Goal: Information Seeking & Learning: Find specific fact

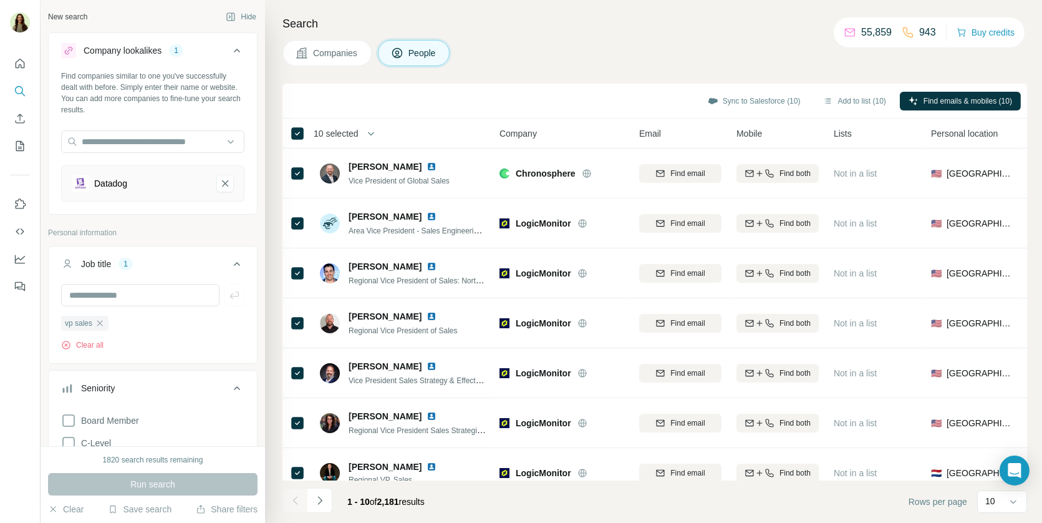
scroll to position [331, 0]
click at [226, 189] on button "Datadog-remove-button" at bounding box center [224, 183] width 17 height 17
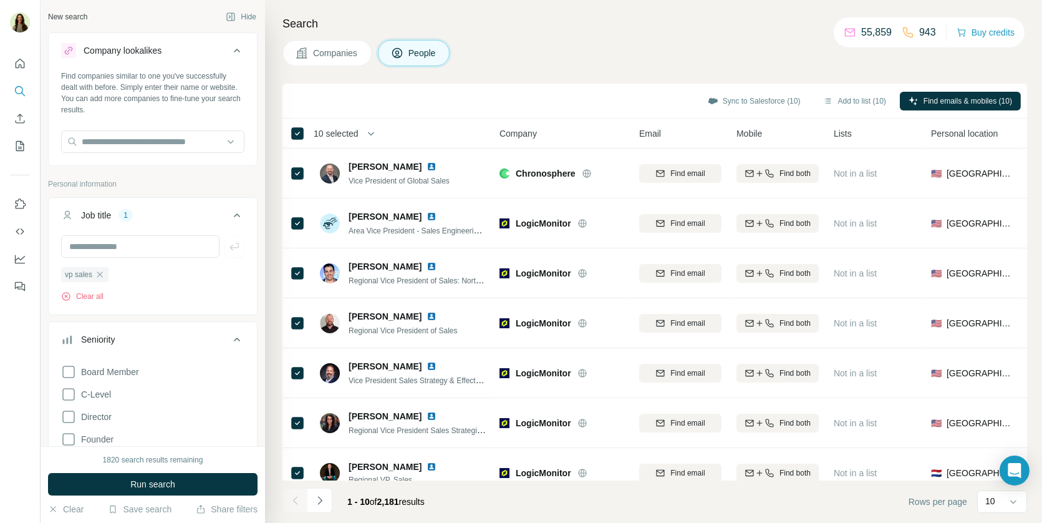
click at [325, 56] on span "Companies" at bounding box center [336, 53] width 46 height 12
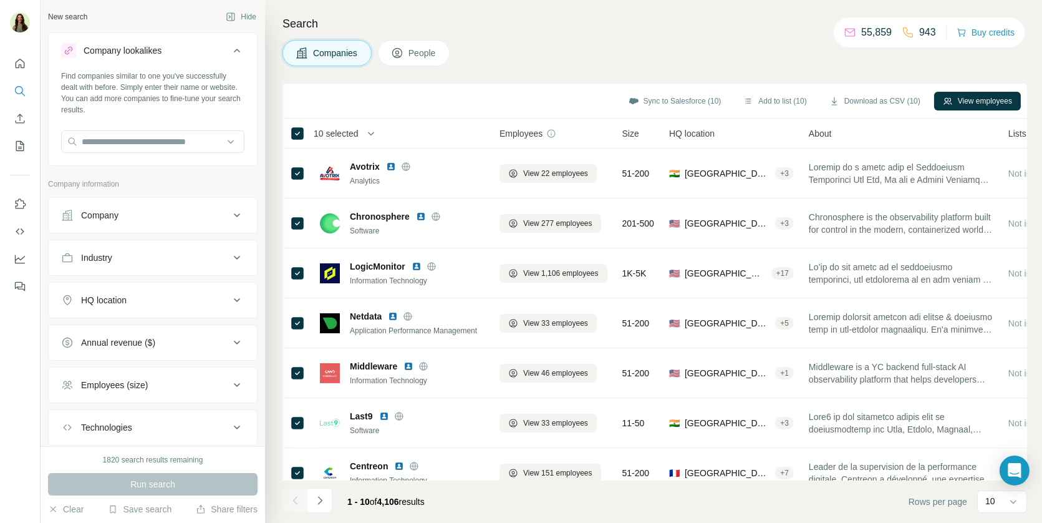
click at [191, 223] on button "Company" at bounding box center [153, 215] width 208 height 30
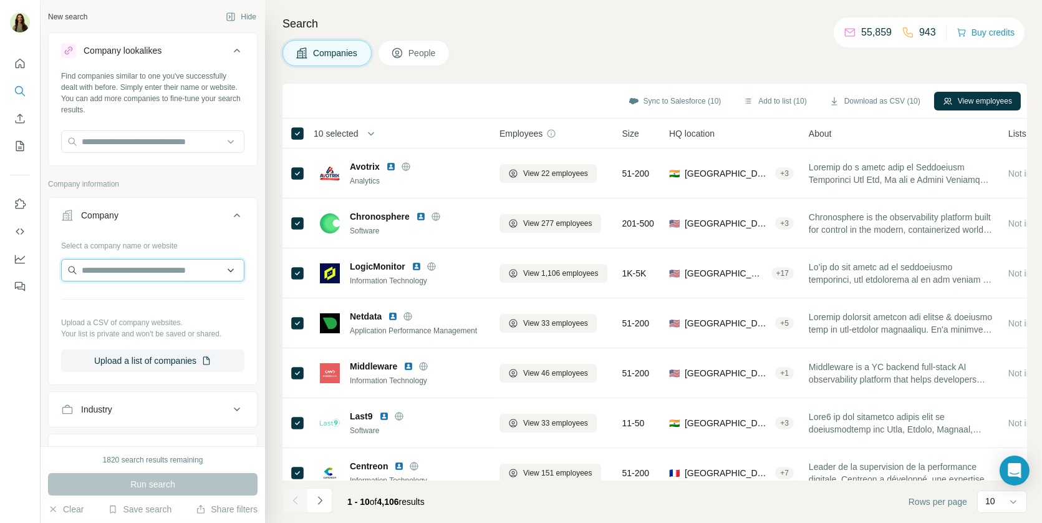
click at [157, 276] on input "text" at bounding box center [152, 270] width 183 height 22
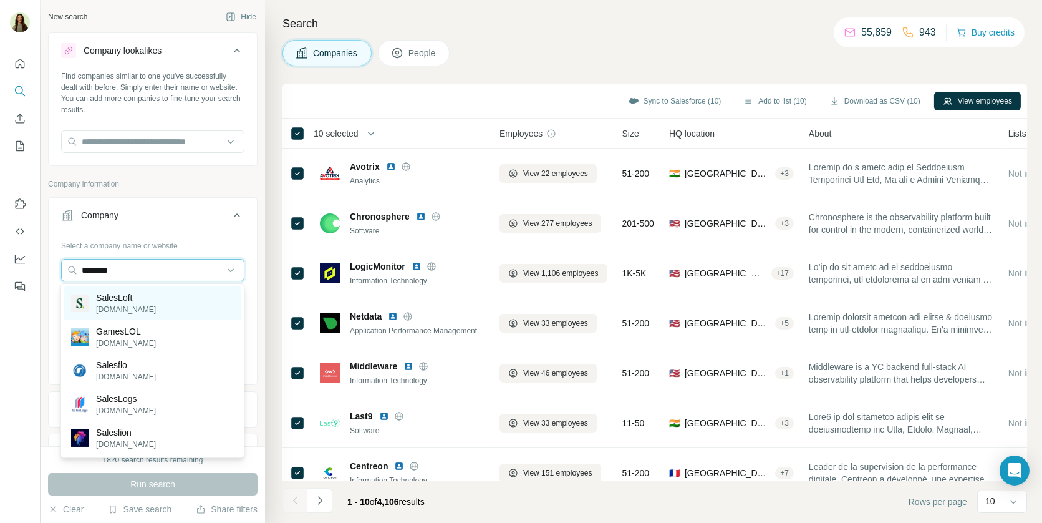
type input "********"
click at [159, 296] on div "SalesLoft [DOMAIN_NAME]" at bounding box center [153, 303] width 178 height 34
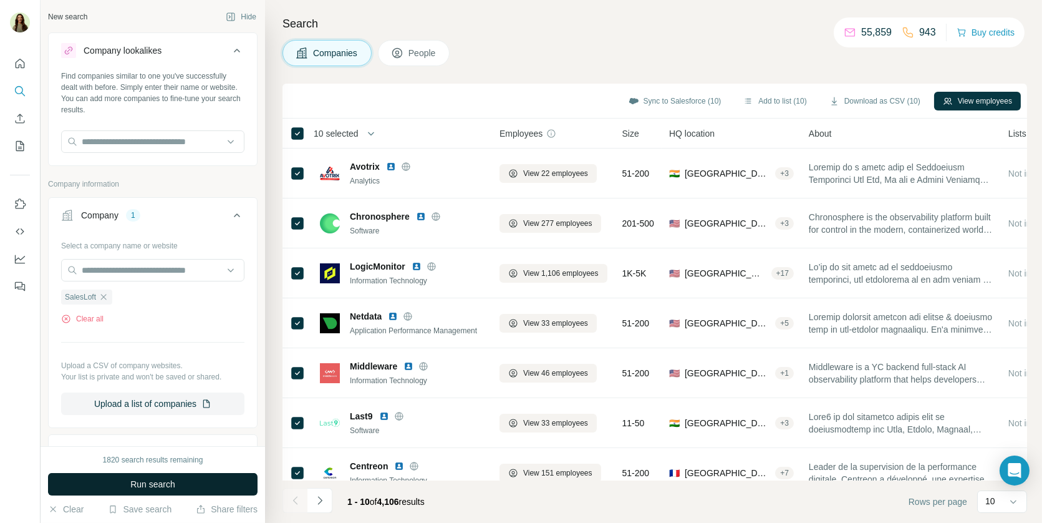
click at [160, 486] on span "Run search" at bounding box center [152, 484] width 45 height 12
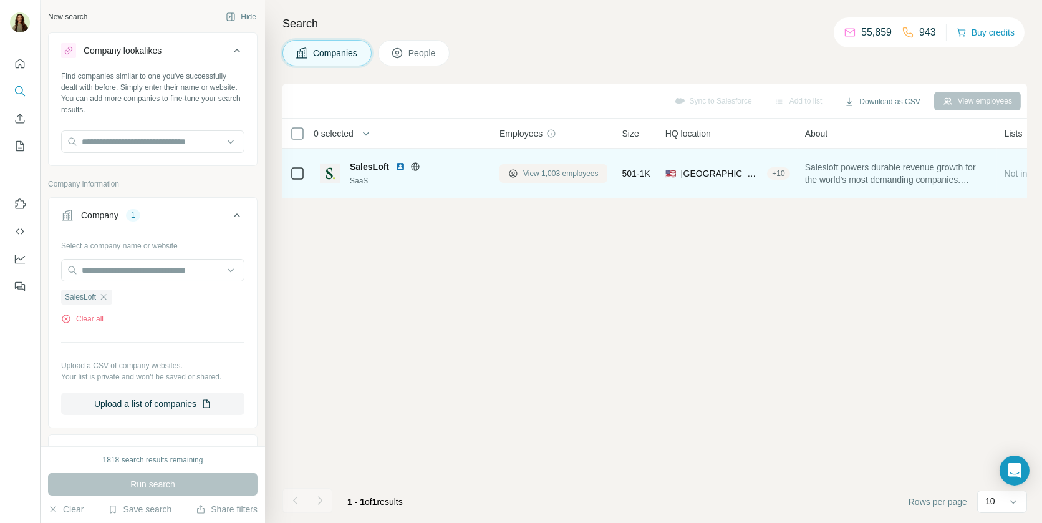
click at [548, 170] on span "View 1,003 employees" at bounding box center [560, 173] width 75 height 11
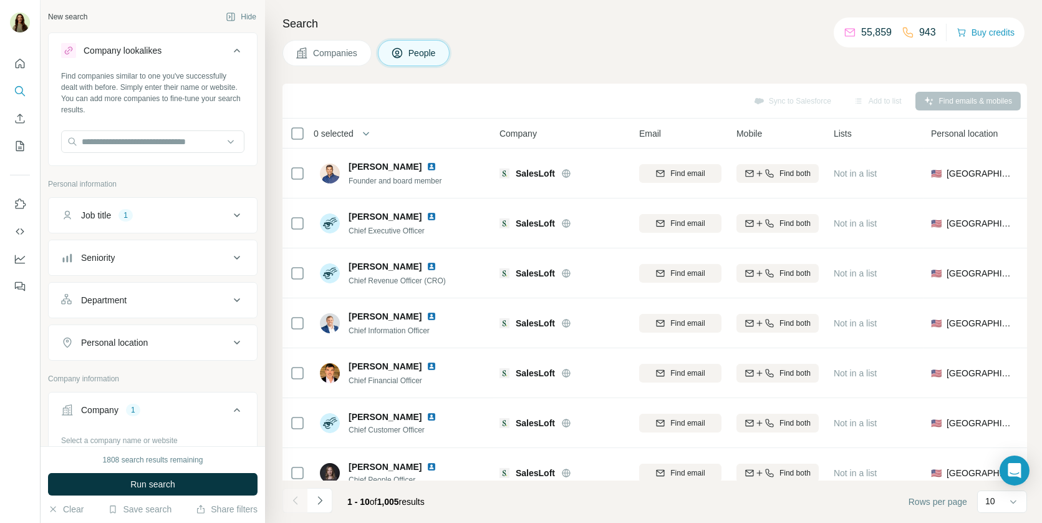
click at [168, 219] on div "Job title 1" at bounding box center [145, 215] width 168 height 12
click at [103, 273] on icon "button" at bounding box center [100, 274] width 10 height 10
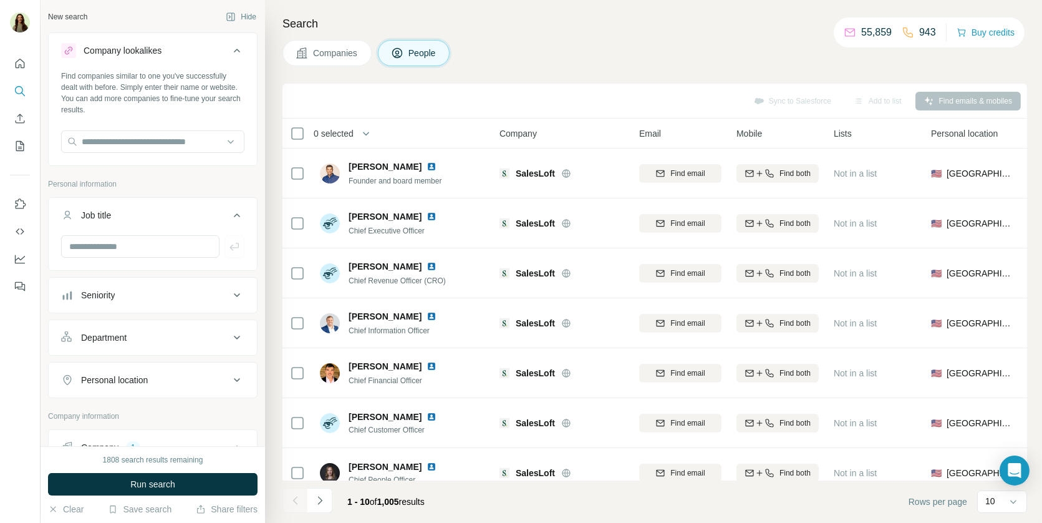
click at [159, 334] on div "Department" at bounding box center [145, 337] width 168 height 12
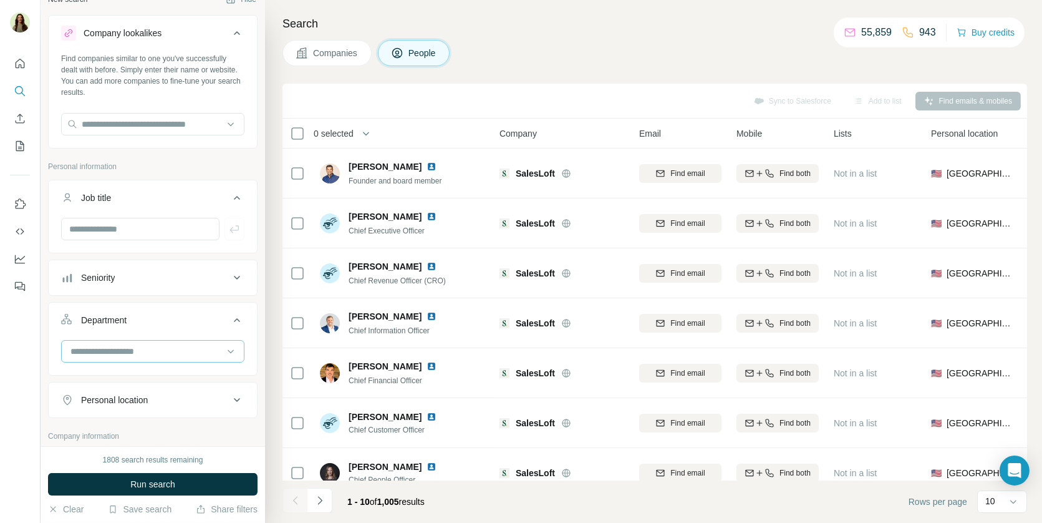
click at [153, 344] on input at bounding box center [146, 351] width 154 height 14
type input "*****"
click at [148, 382] on div "Sales" at bounding box center [152, 376] width 163 height 12
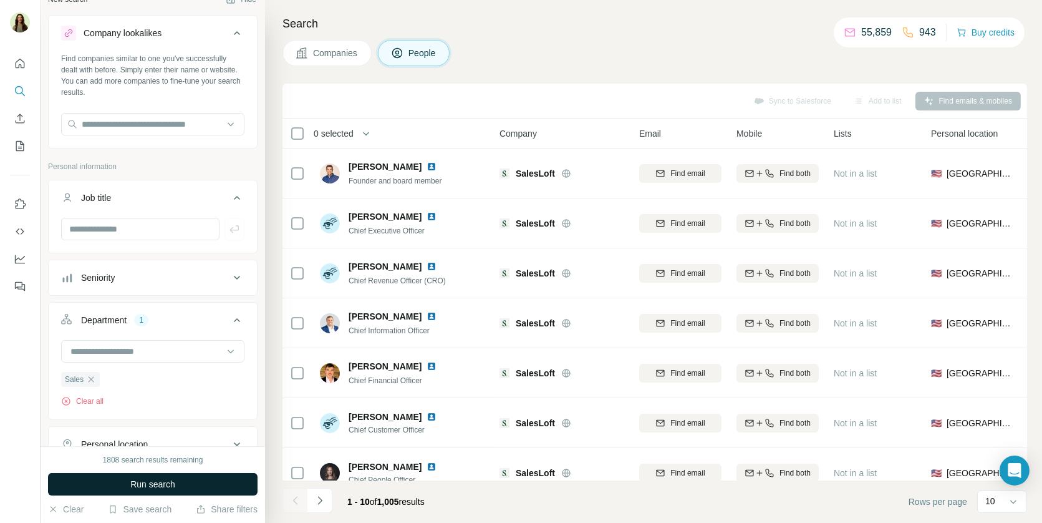
click at [135, 485] on span "Run search" at bounding box center [152, 484] width 45 height 12
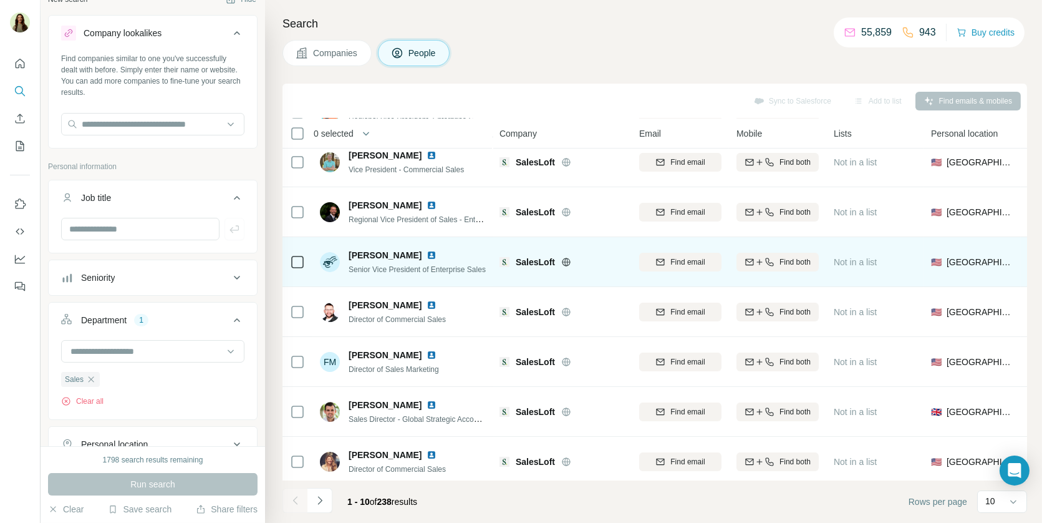
scroll to position [167, 0]
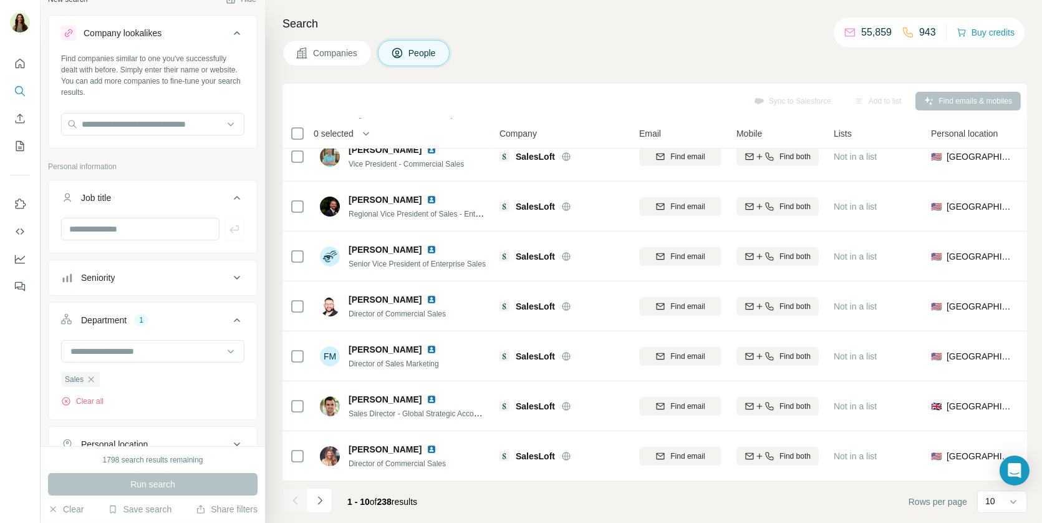
click at [137, 268] on button "Seniority" at bounding box center [153, 278] width 208 height 30
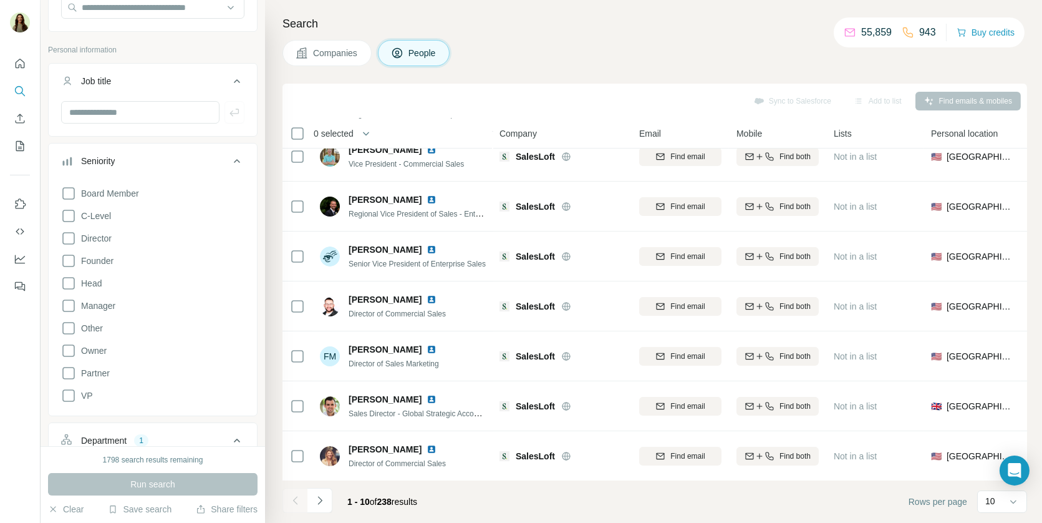
scroll to position [147, 0]
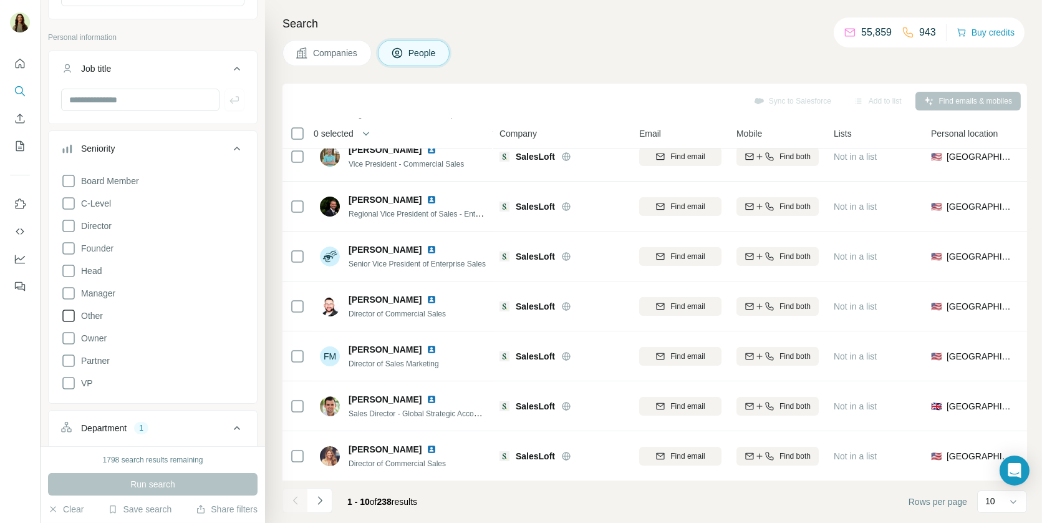
click at [97, 312] on span "Other" at bounding box center [89, 315] width 27 height 12
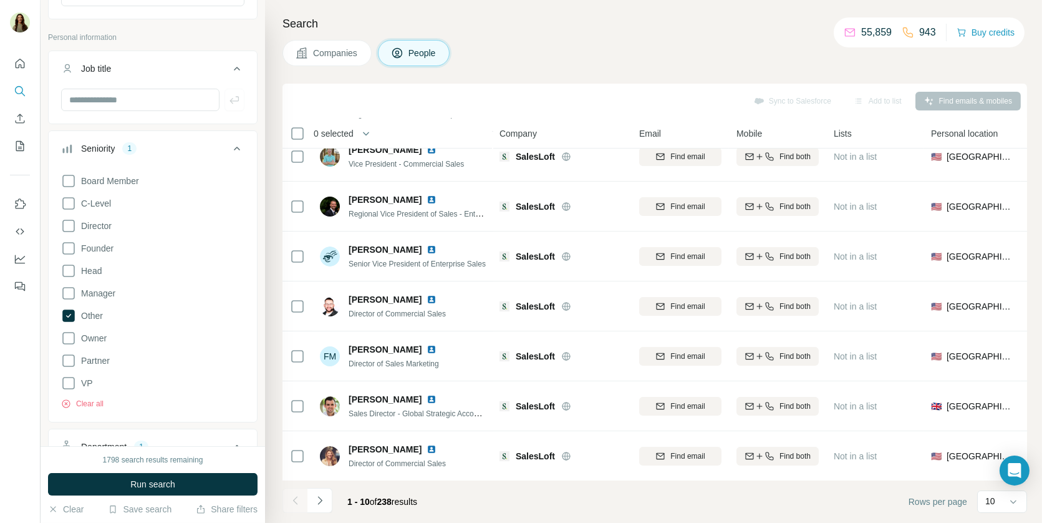
click at [133, 484] on span "Run search" at bounding box center [152, 484] width 45 height 12
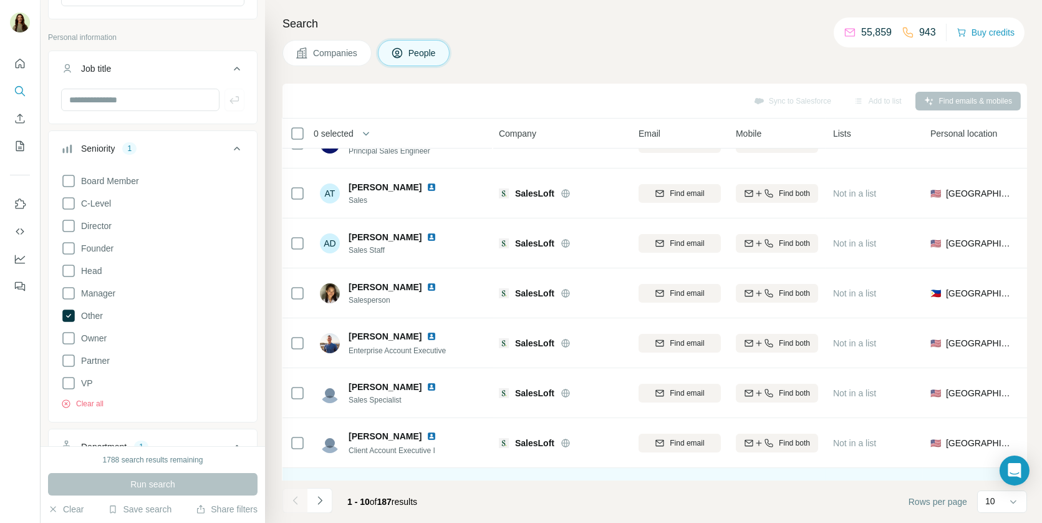
scroll to position [0, 1]
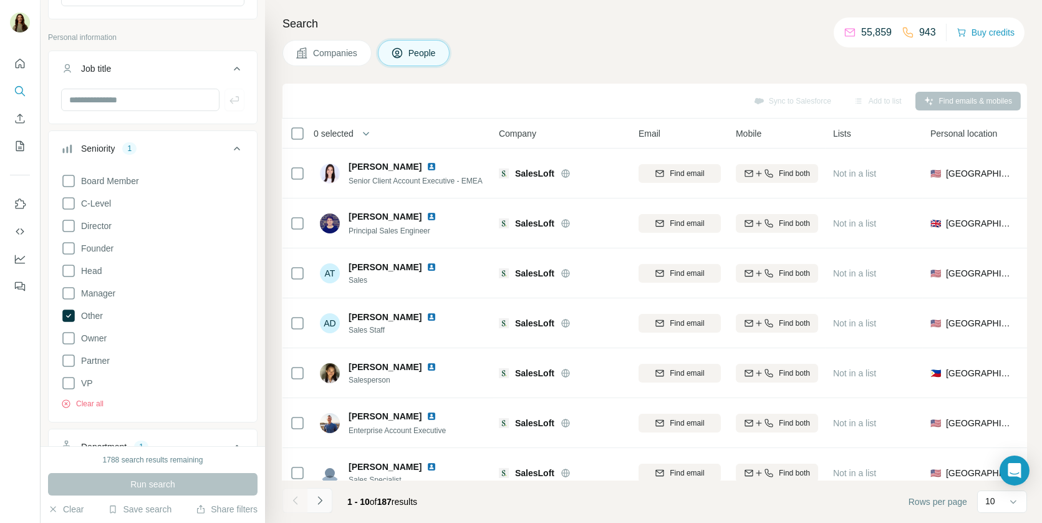
click at [323, 503] on icon "Navigate to next page" at bounding box center [320, 500] width 12 height 12
